Goal: Transaction & Acquisition: Subscribe to service/newsletter

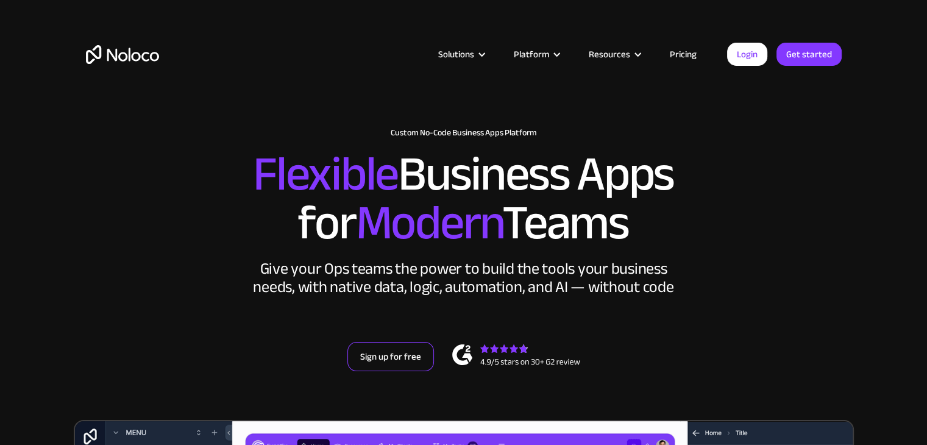
click at [365, 356] on link "Sign up for free" at bounding box center [390, 356] width 87 height 29
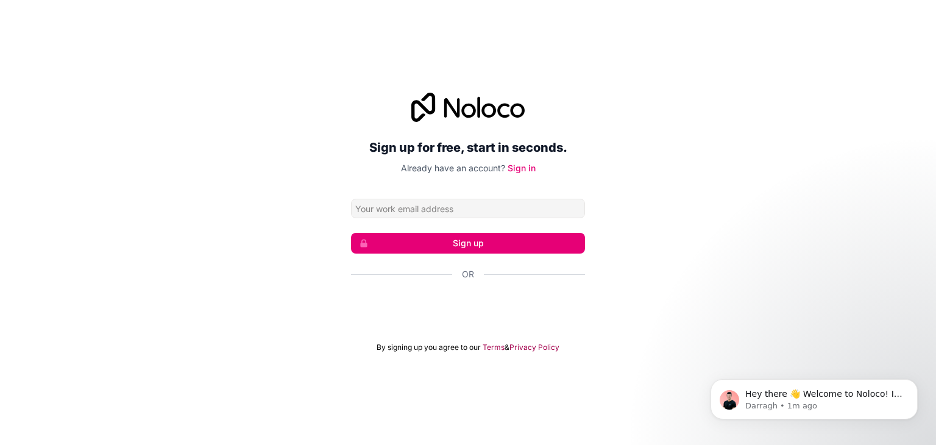
drag, startPoint x: 680, startPoint y: 113, endPoint x: 672, endPoint y: 101, distance: 14.0
click at [681, 113] on div "Sign up for free, start in seconds. Already have an account? Sign in Sign up Or…" at bounding box center [468, 223] width 936 height 294
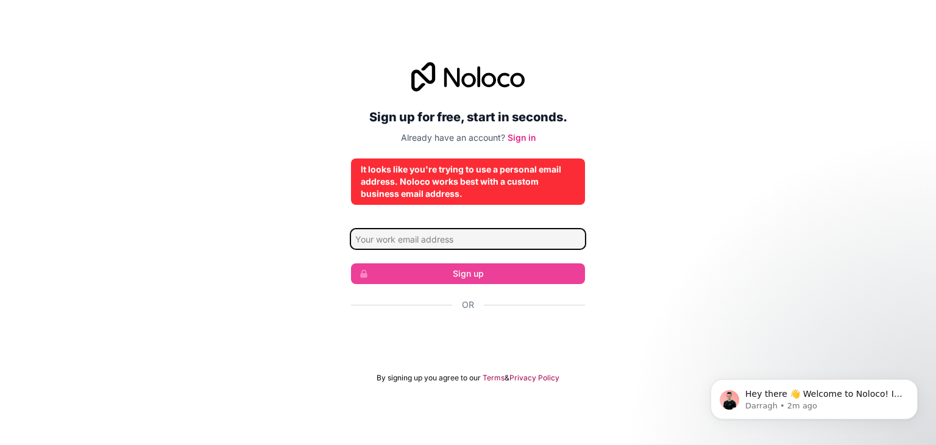
click at [444, 235] on input "Email address" at bounding box center [468, 238] width 234 height 19
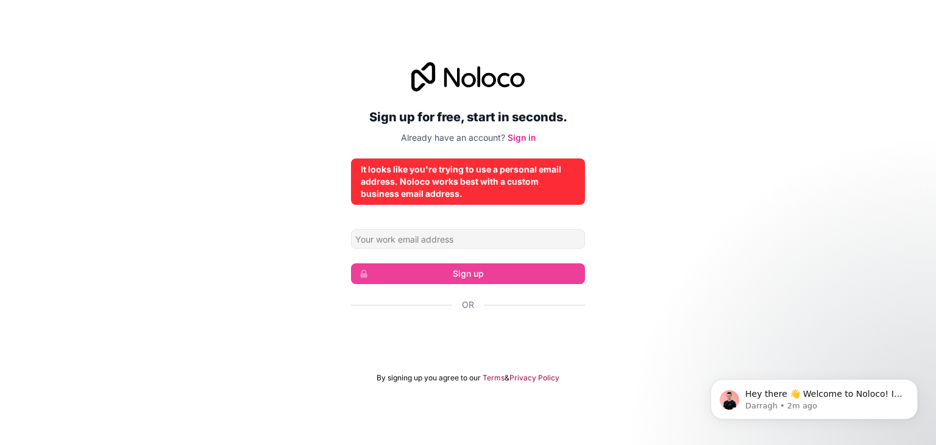
click at [621, 278] on div "Sign up for free, start in seconds. Already have an account? Sign in It looks l…" at bounding box center [468, 222] width 936 height 355
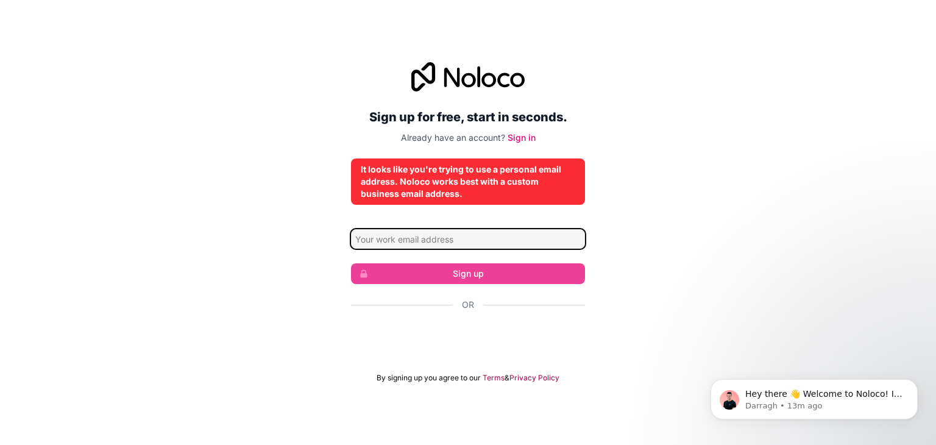
click at [434, 245] on input "Email address" at bounding box center [468, 238] width 234 height 19
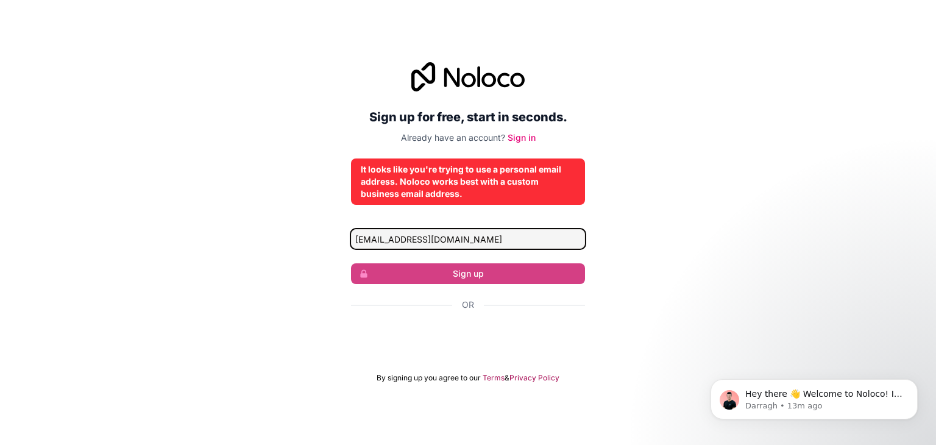
type input "info@kuvika.org"
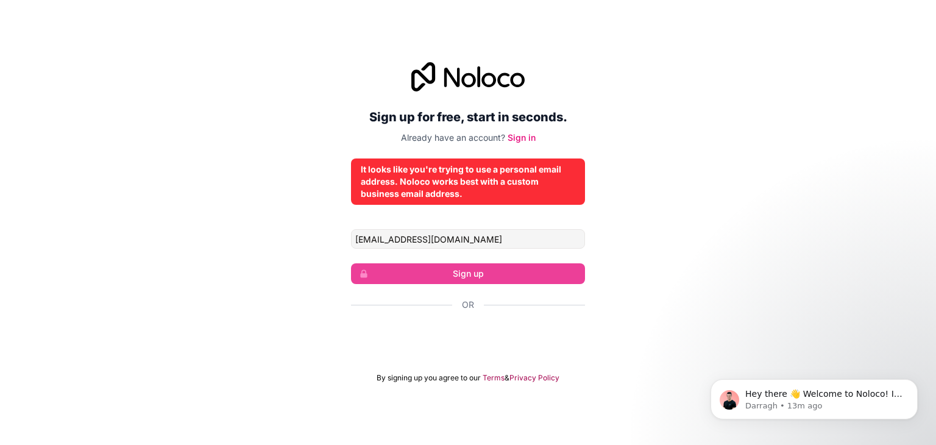
click at [625, 229] on div "Sign up for free, start in seconds. Already have an account? Sign in It looks l…" at bounding box center [468, 222] width 936 height 355
click at [383, 29] on div "Sign up for free, start in seconds. Already have an account? Sign in It looks l…" at bounding box center [468, 222] width 936 height 445
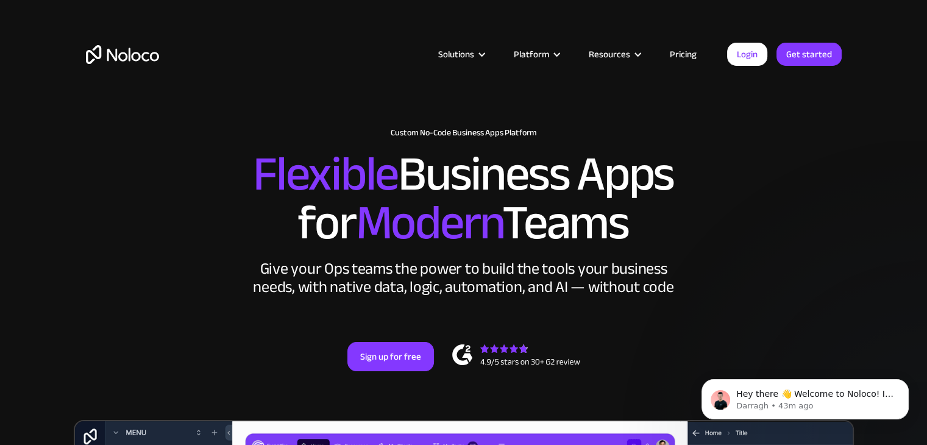
click at [119, 54] on img "home" at bounding box center [122, 54] width 73 height 19
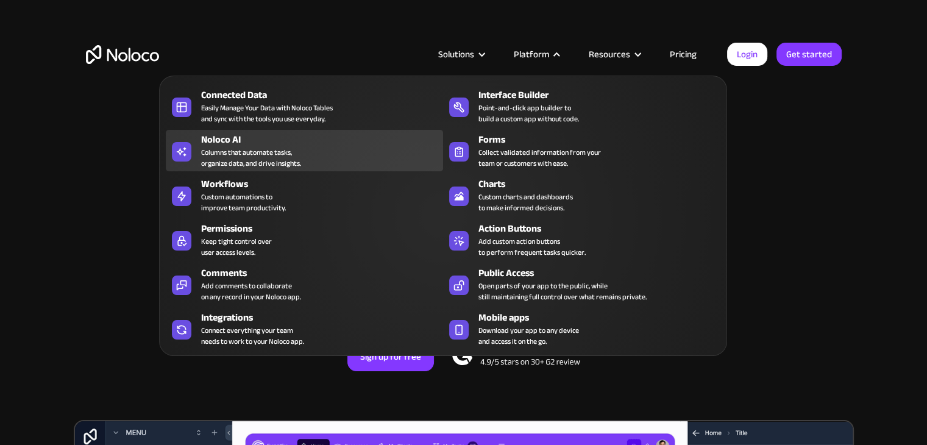
click at [226, 159] on div "Columns that automate tasks, organize data, and drive insights." at bounding box center [251, 158] width 100 height 22
